Goal: Check status: Check status

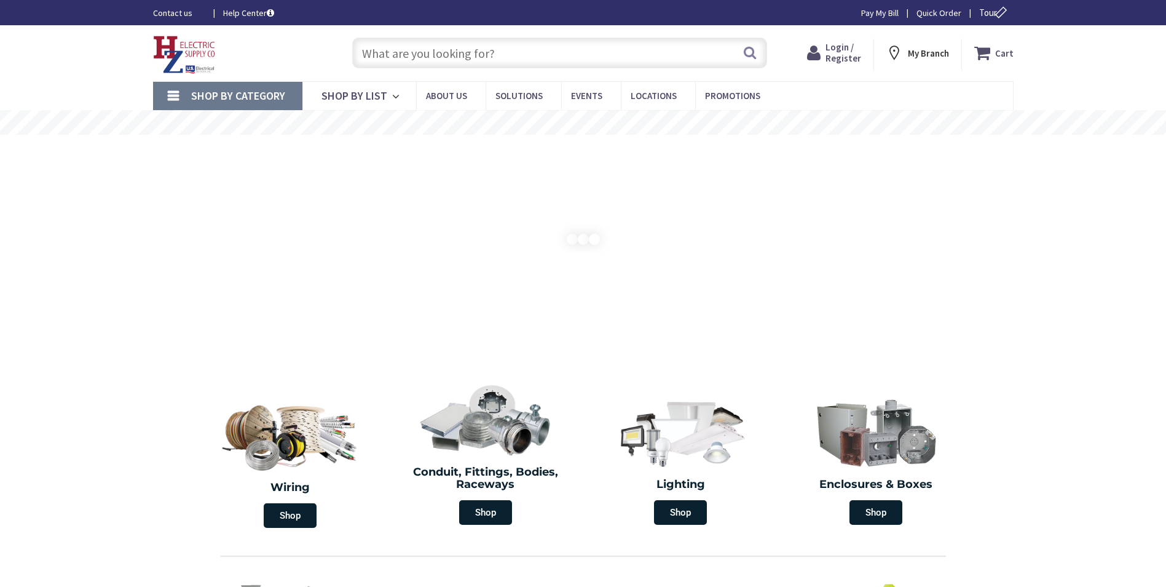
click at [429, 38] on input "text" at bounding box center [559, 53] width 415 height 31
type input "[GEOGRAPHIC_DATA][STREET_ADDRESS][GEOGRAPHIC_DATA]"
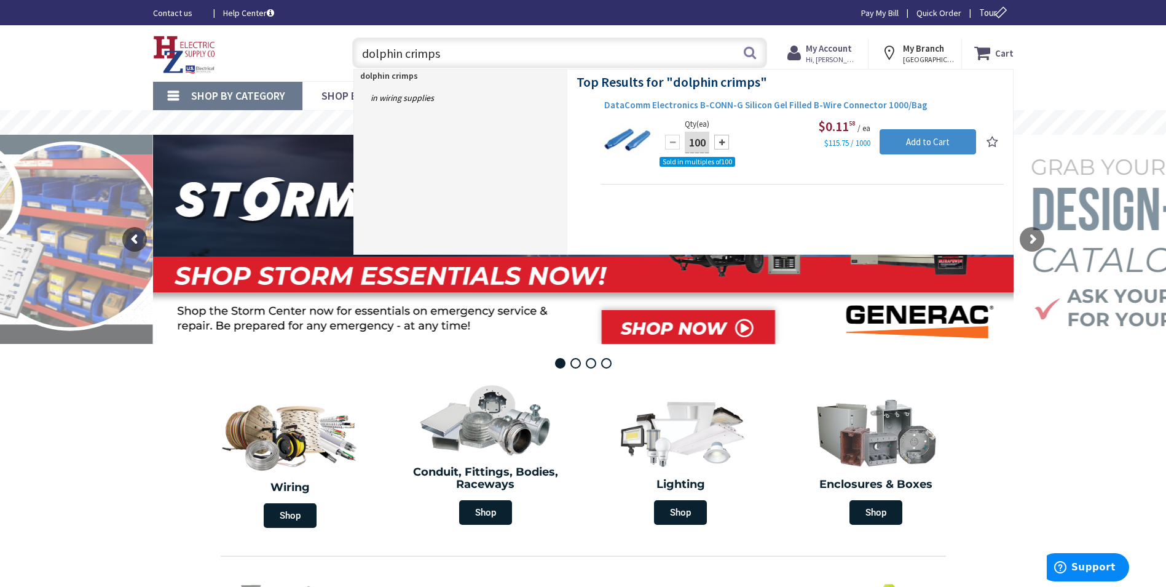
type input "dolphin crimps"
click at [686, 108] on span "DataComm Electronics B-CONN-G Silicon Gel Filled B-Wire Connector 1000/Bag" at bounding box center [802, 105] width 397 height 12
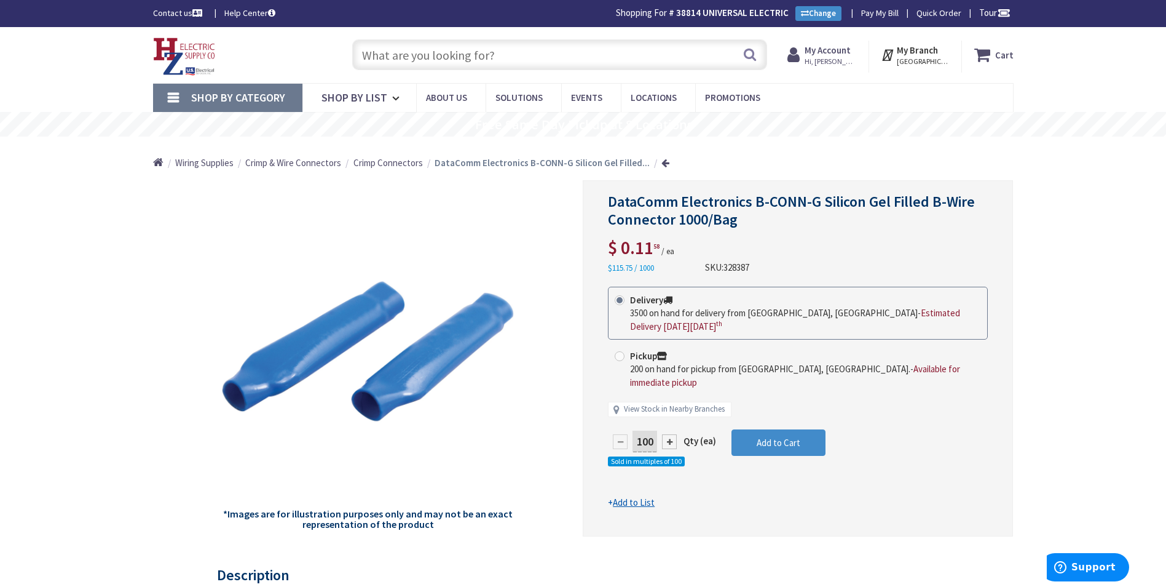
click at [836, 44] on strong "My Account" at bounding box center [828, 50] width 46 height 12
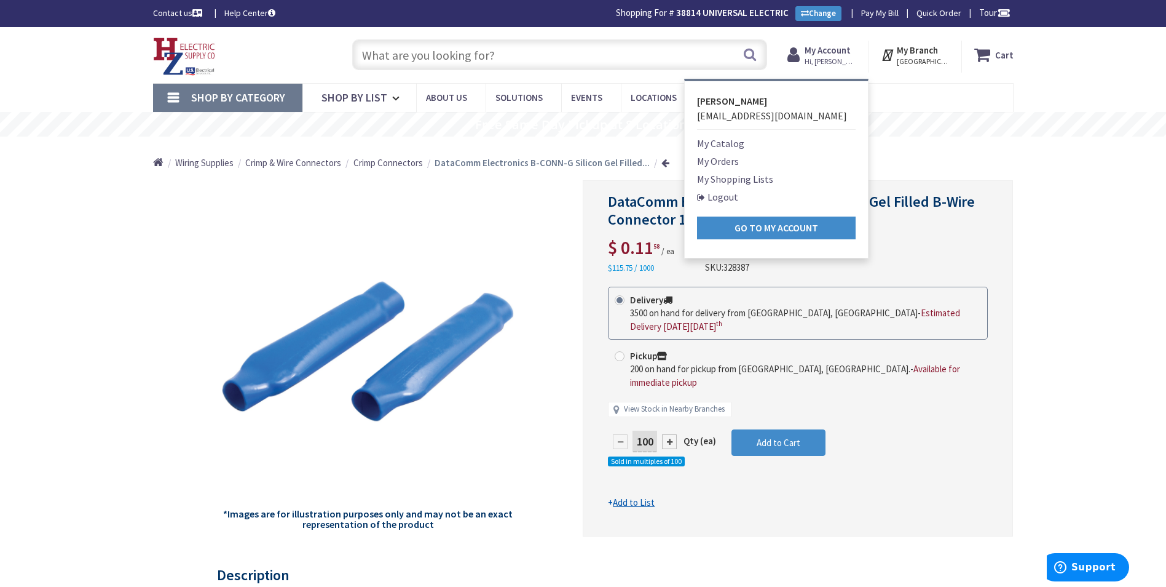
click at [720, 156] on link "My Orders" at bounding box center [718, 161] width 42 height 15
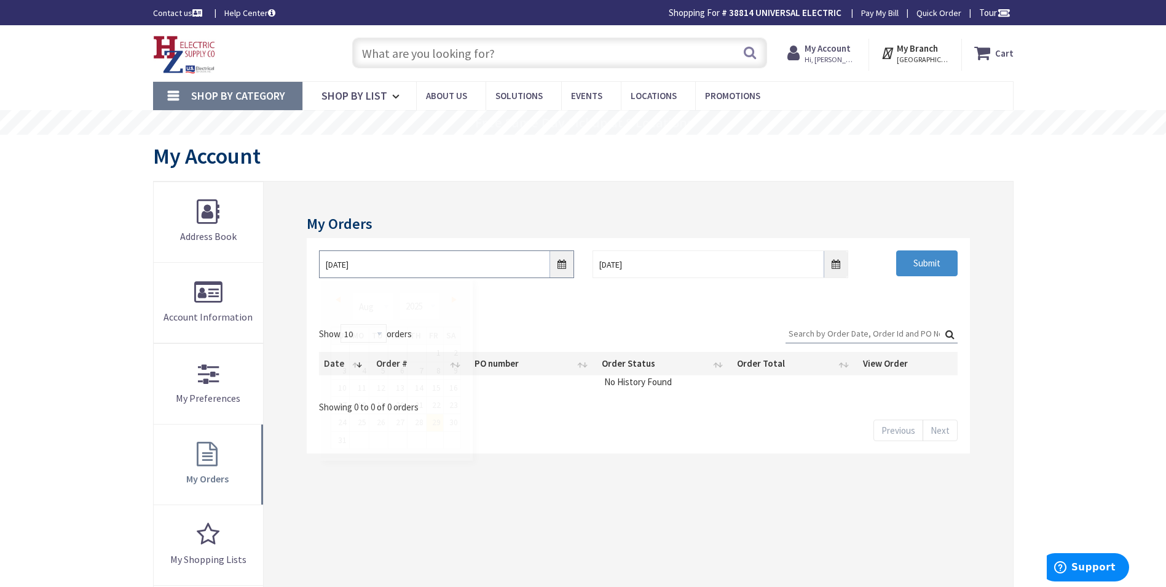
click at [563, 269] on input "[DATE]" at bounding box center [446, 264] width 255 height 28
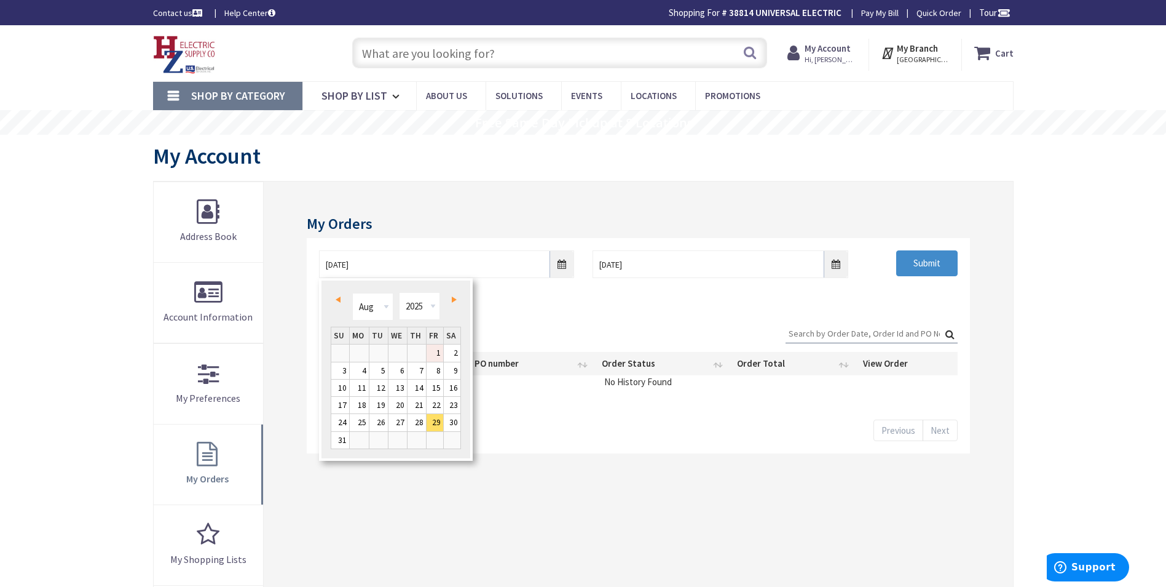
click at [432, 357] on link "1" at bounding box center [435, 352] width 17 height 17
type input "[DATE]"
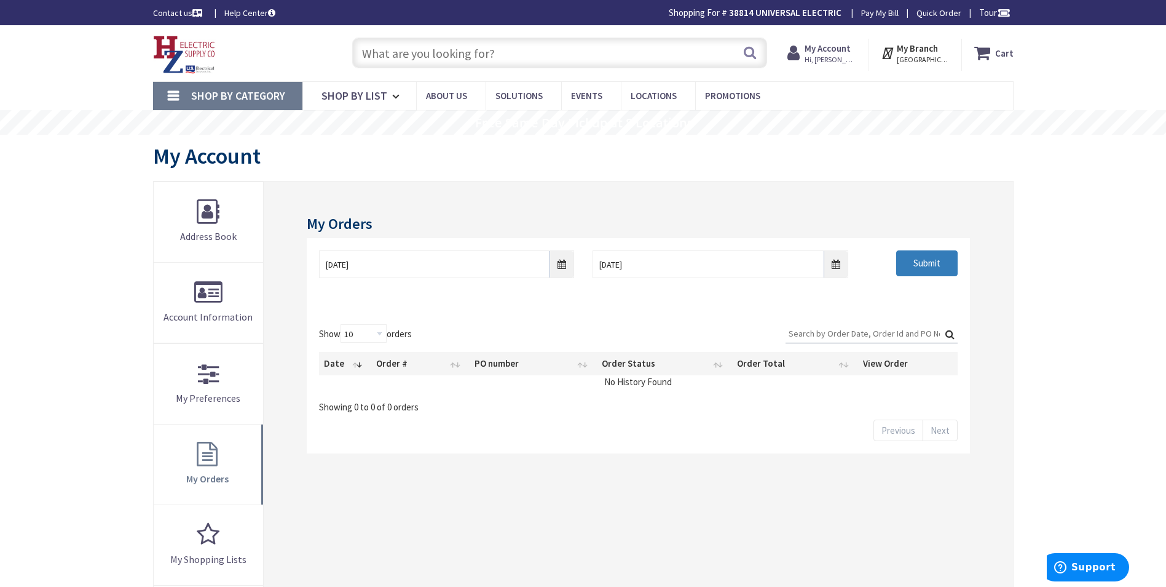
click at [921, 265] on input "Submit" at bounding box center [927, 263] width 61 height 26
click at [827, 331] on input "Search:" at bounding box center [872, 333] width 172 height 18
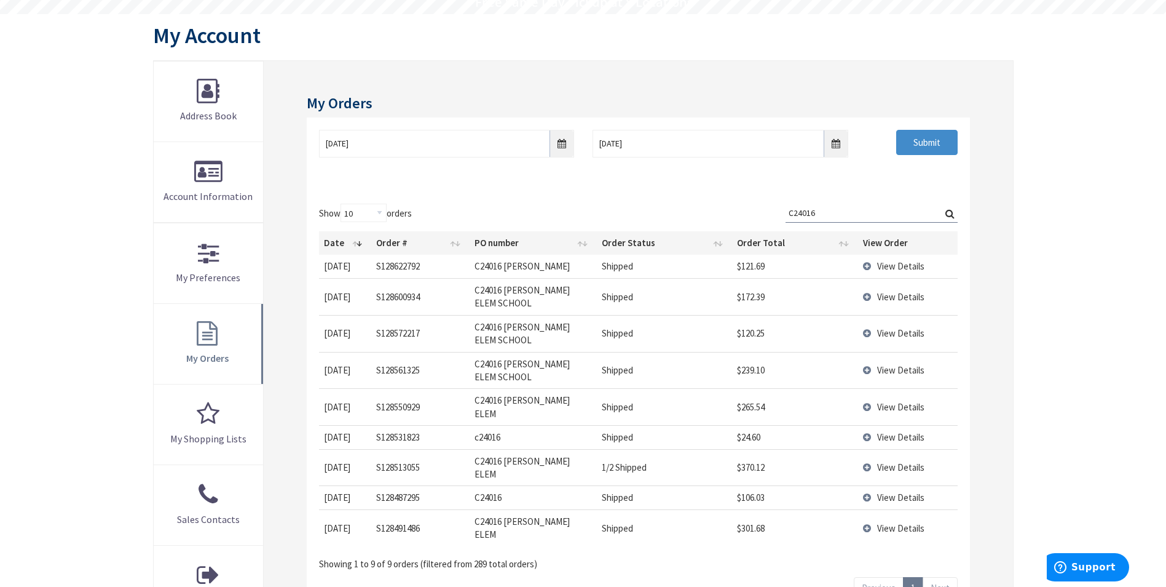
scroll to position [123, 0]
type input "C24016"
click at [892, 430] on span "View Details" at bounding box center [900, 436] width 47 height 12
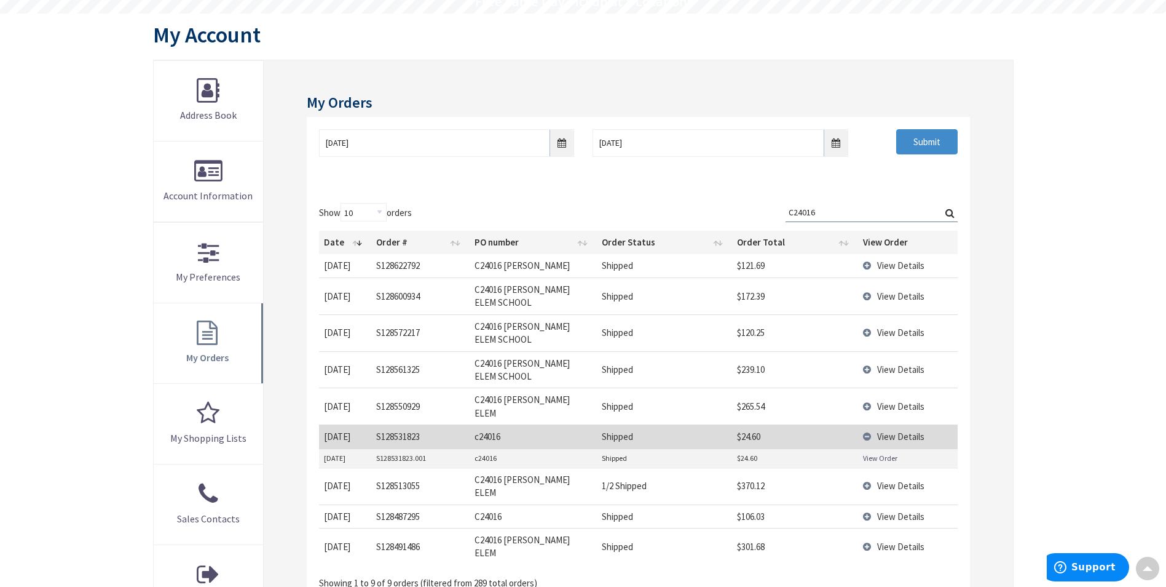
click at [873, 453] on link "View Order" at bounding box center [880, 458] width 34 height 10
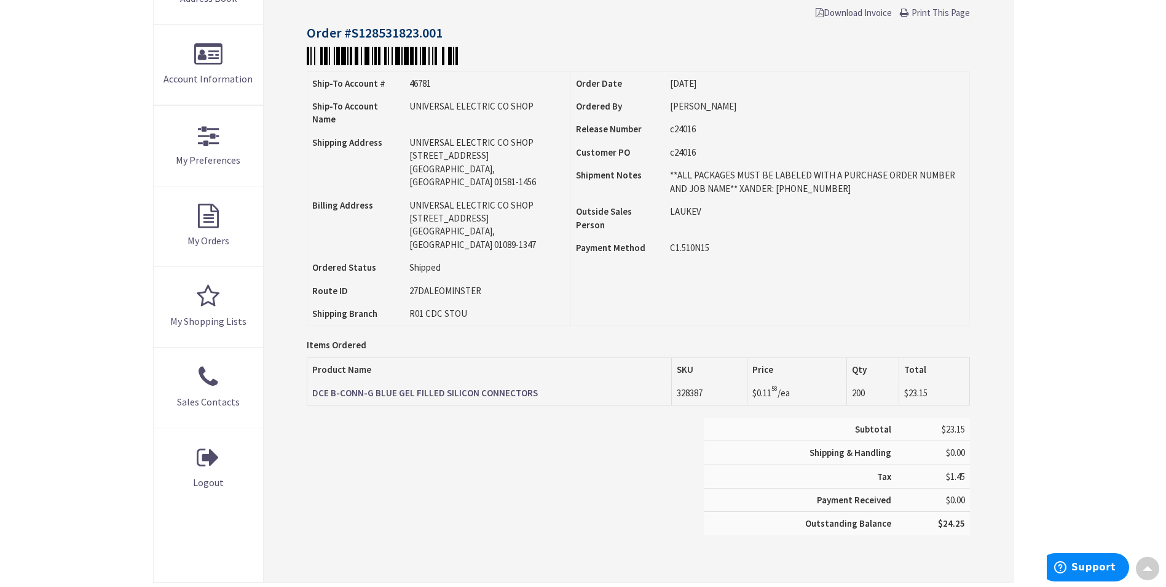
scroll to position [309, 0]
